Goal: Task Accomplishment & Management: Manage account settings

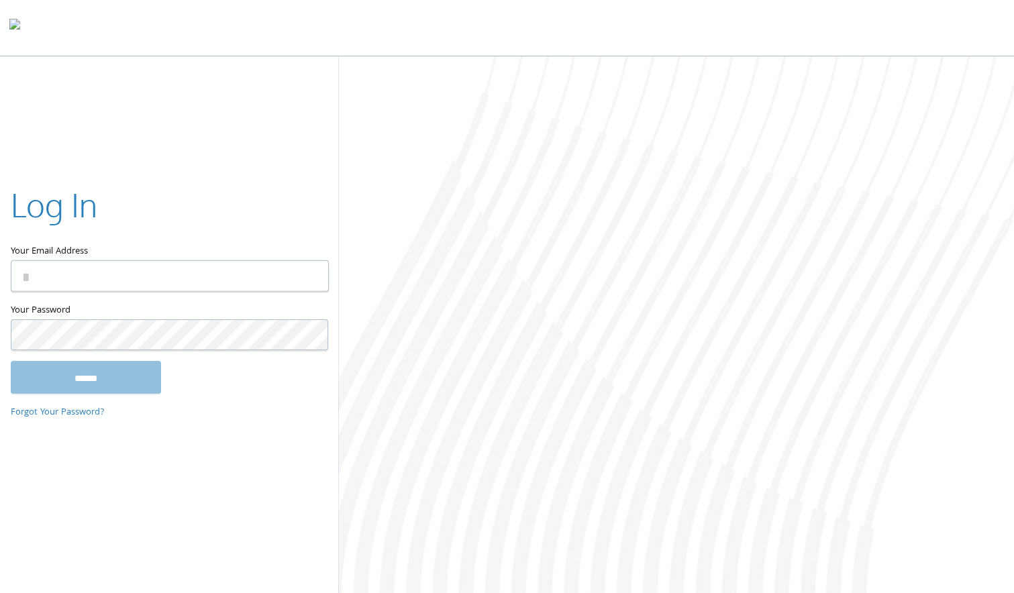
type input "**********"
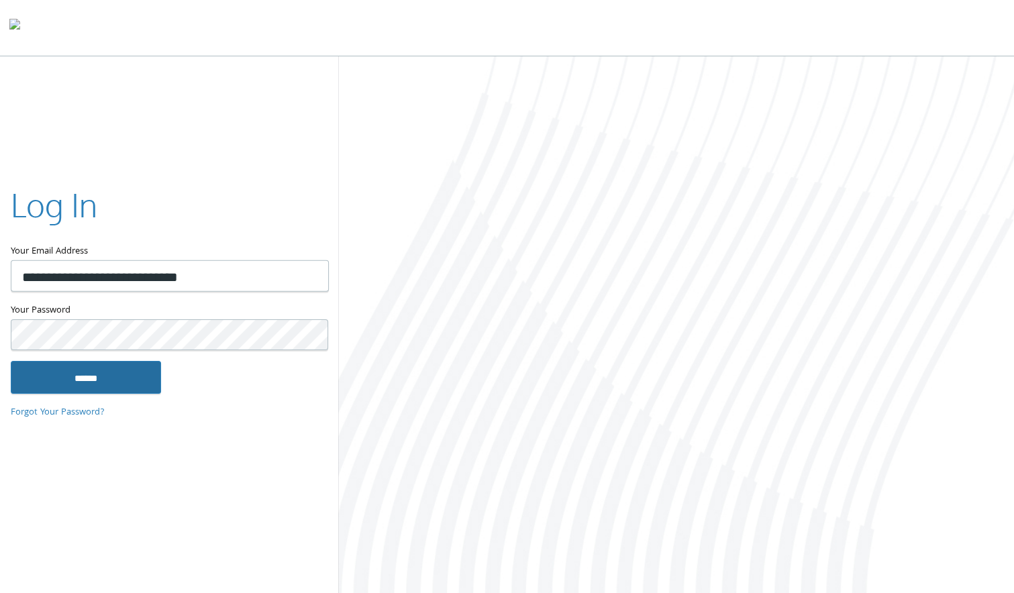
click at [125, 369] on input "******" at bounding box center [86, 377] width 150 height 32
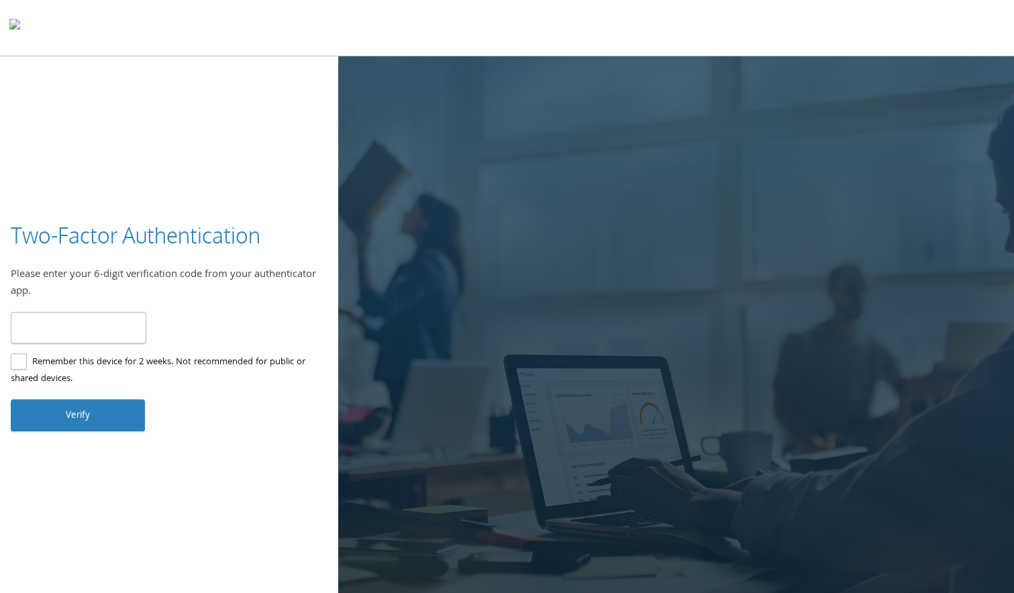
type input "******"
